Goal: Find specific page/section: Find specific page/section

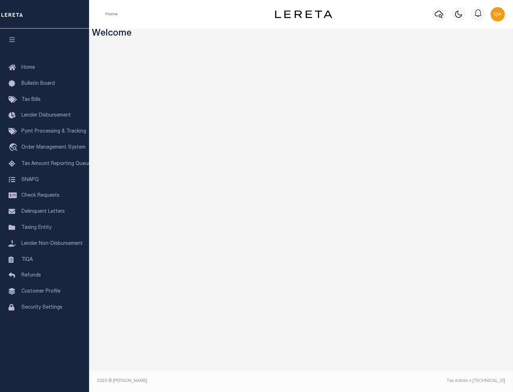
click at [45, 259] on link "TIQA" at bounding box center [44, 260] width 89 height 16
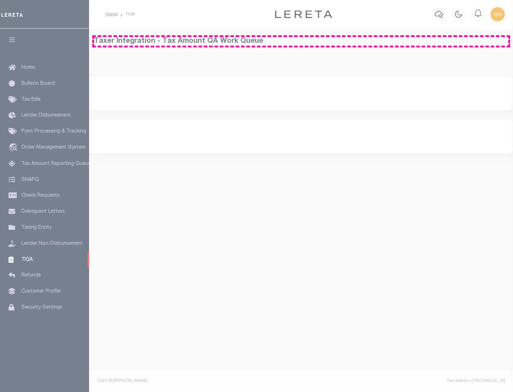
select select "200"
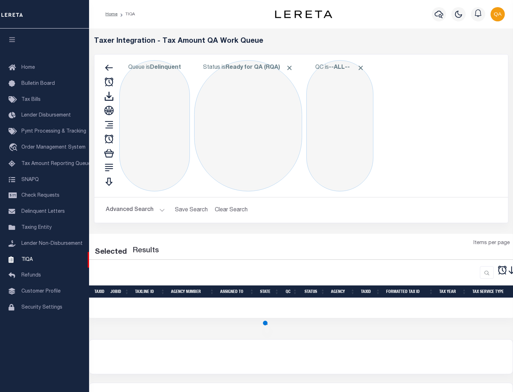
select select "200"
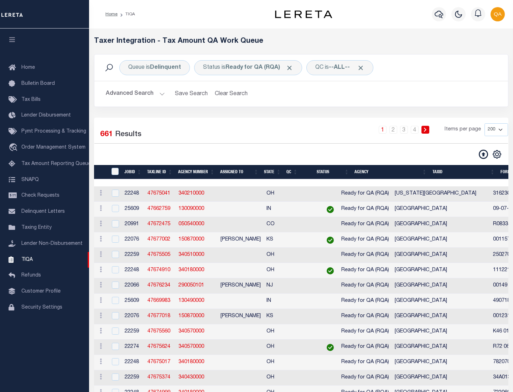
click at [292, 68] on span "Click to Remove" at bounding box center [289, 67] width 7 height 7
